Goal: Find specific page/section: Find specific page/section

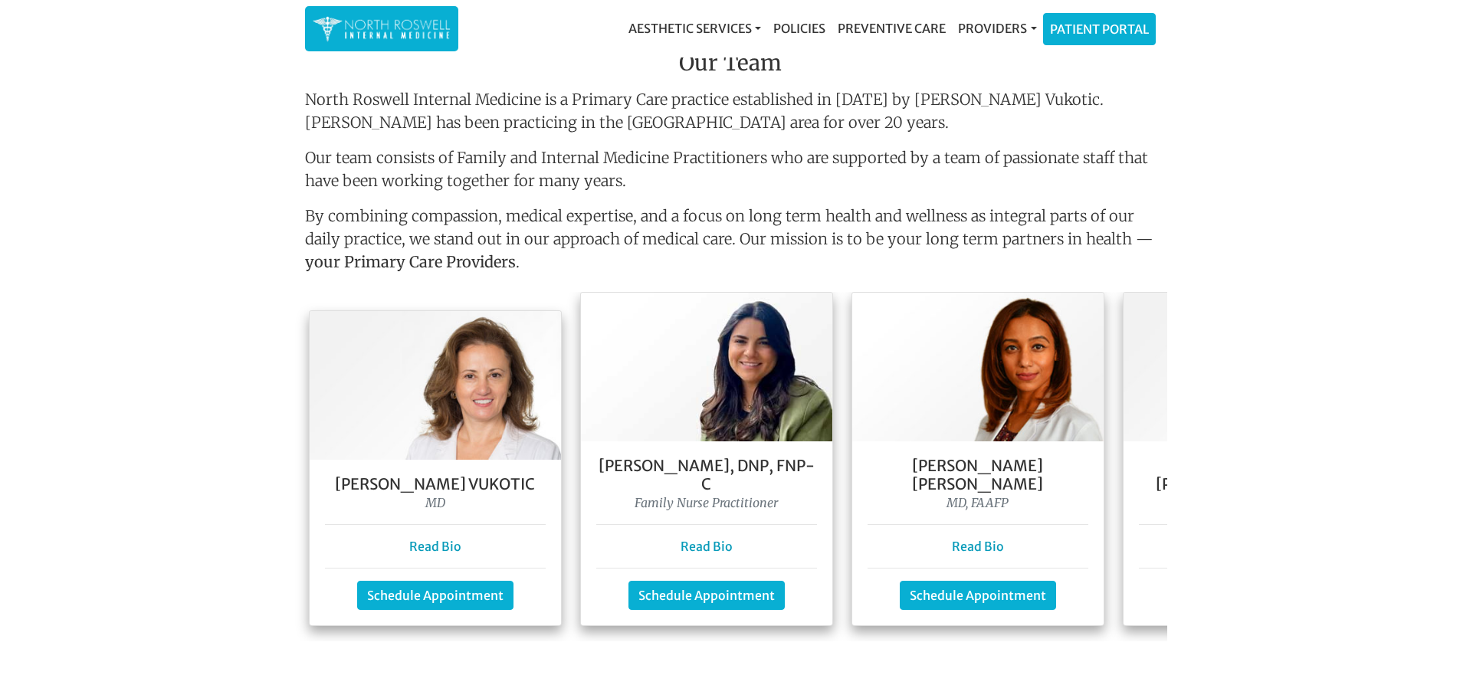
scroll to position [1142, 0]
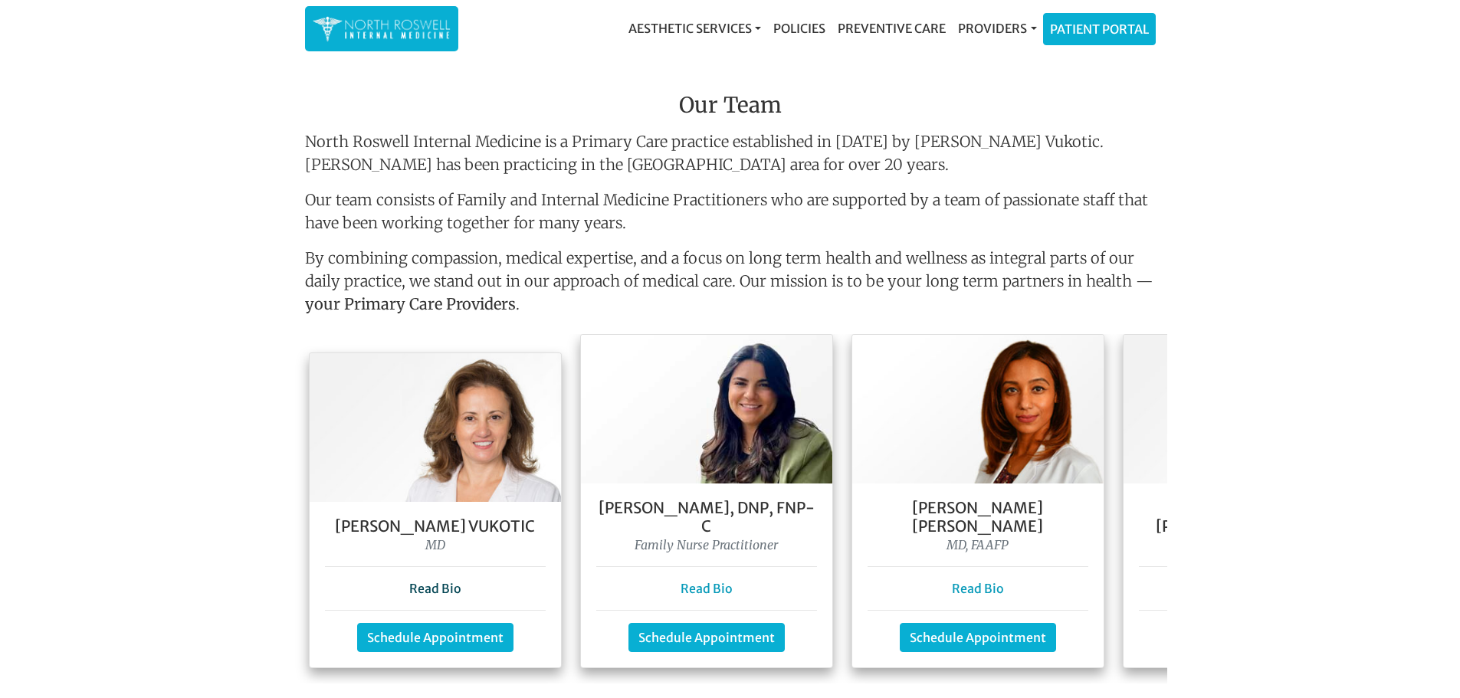
click at [451, 581] on link "Read Bio" at bounding box center [435, 588] width 52 height 15
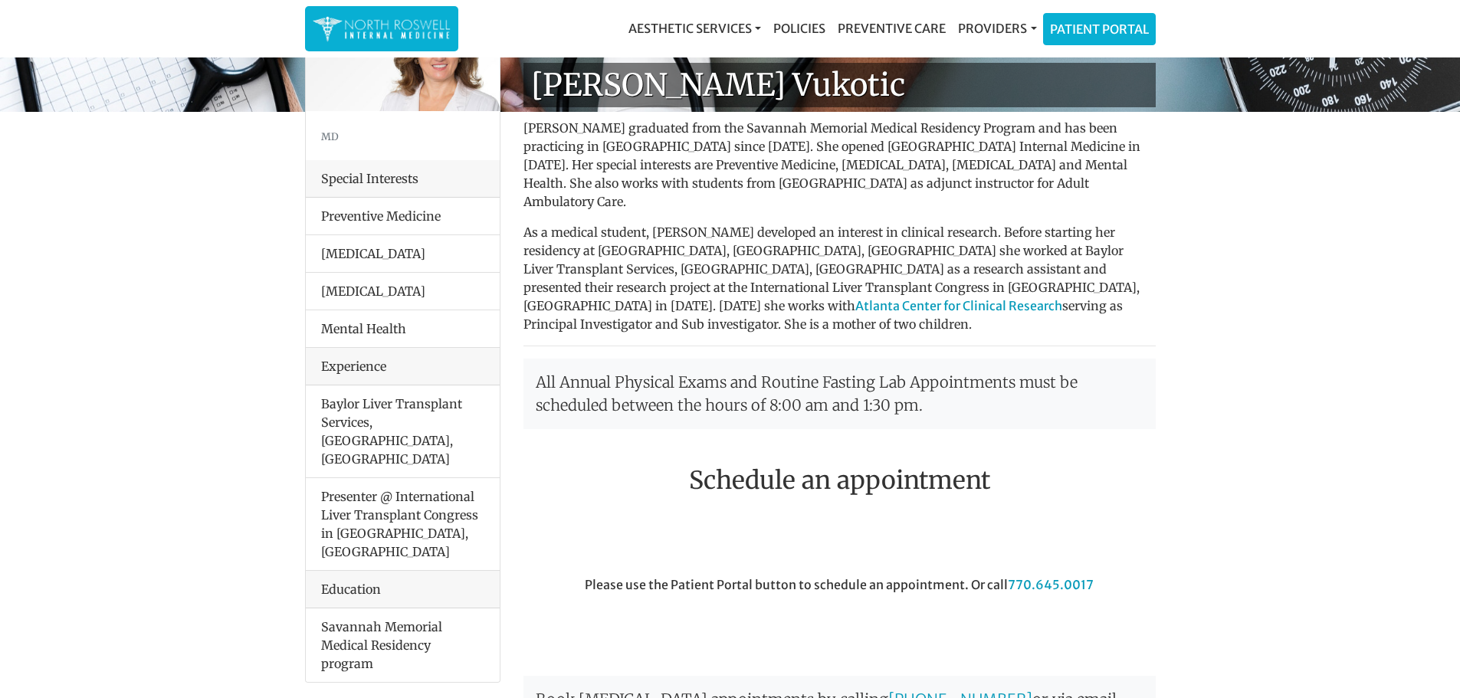
scroll to position [130, 0]
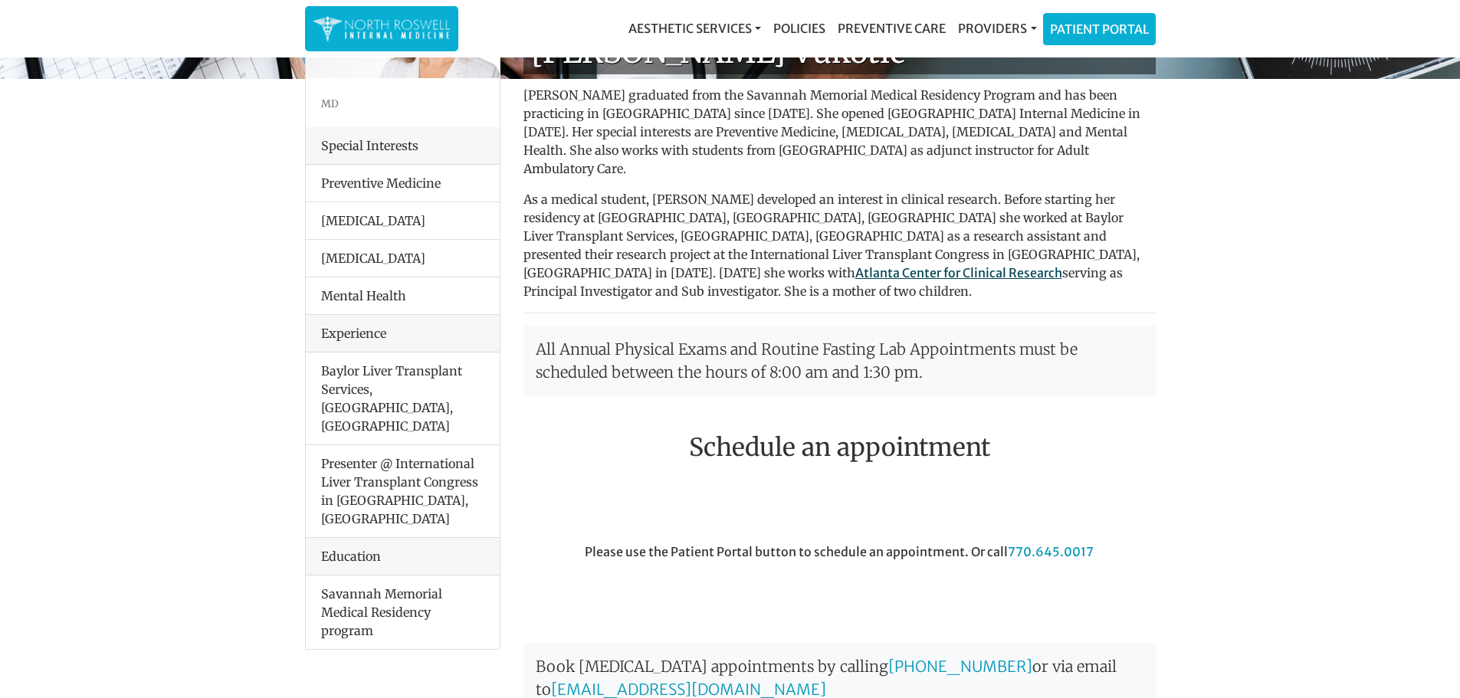
click at [970, 265] on link "Atlanta Center for Clinical Research" at bounding box center [958, 272] width 207 height 15
